Goal: Information Seeking & Learning: Learn about a topic

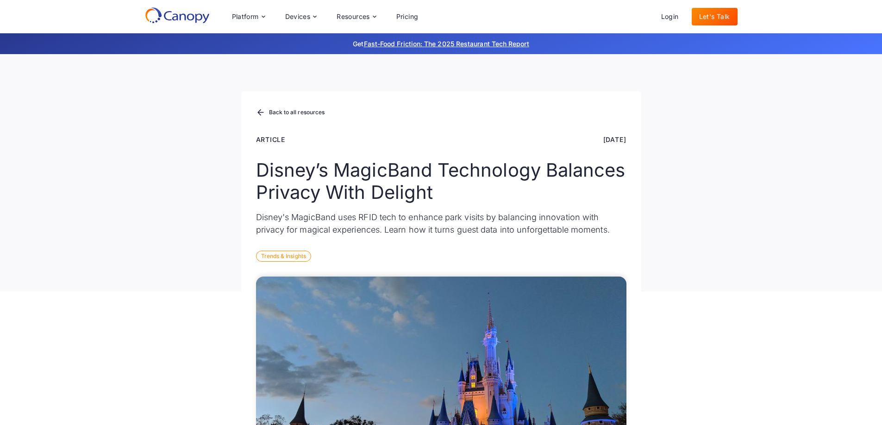
click at [294, 256] on div "Trends & Insights" at bounding box center [283, 256] width 55 height 11
click at [307, 113] on div "Back to all resources" at bounding box center [295, 113] width 56 height 6
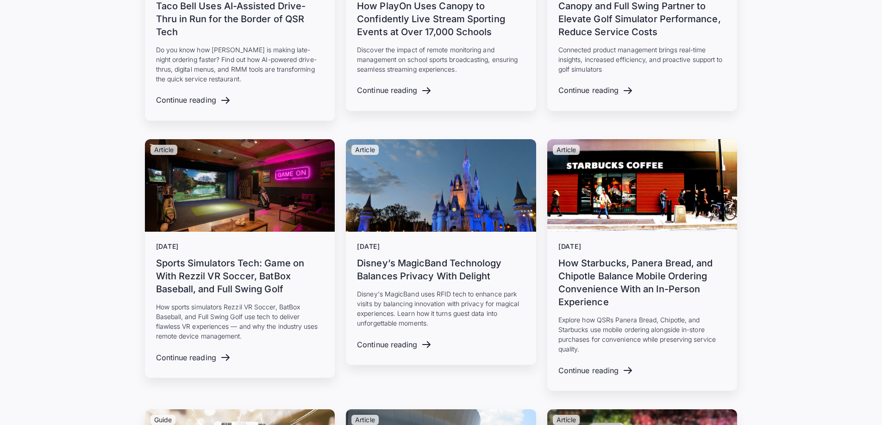
scroll to position [2083, 0]
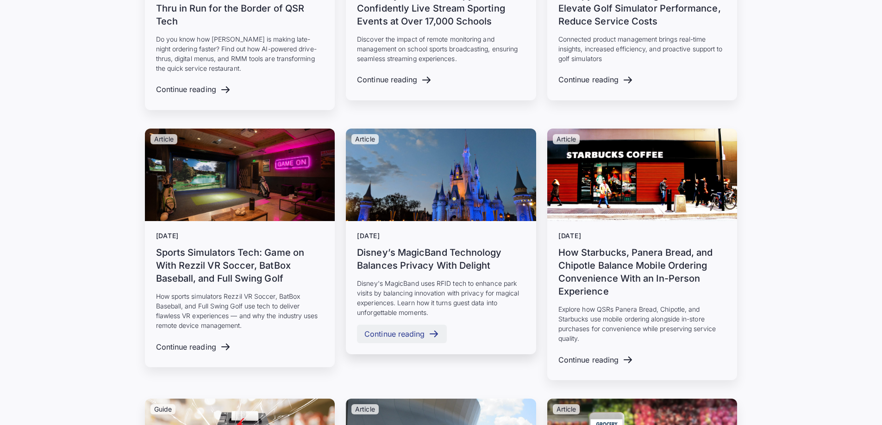
click at [401, 330] on div "Continue reading" at bounding box center [394, 334] width 60 height 9
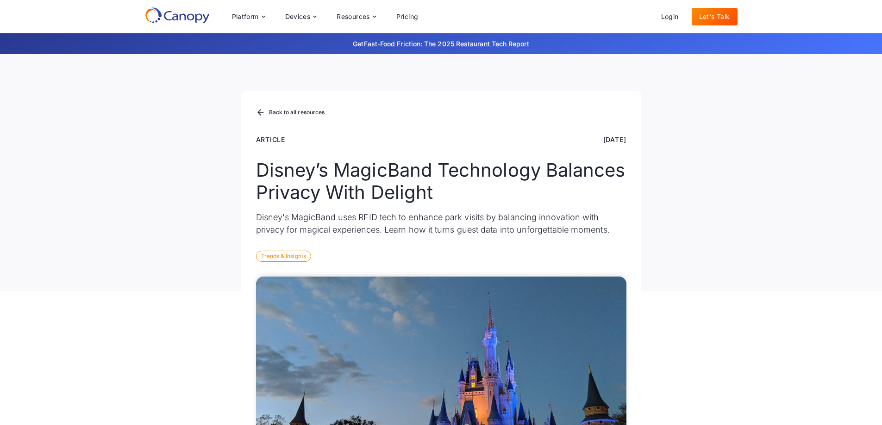
click at [200, 16] on icon at bounding box center [177, 15] width 65 height 17
